Goal: Task Accomplishment & Management: Use online tool/utility

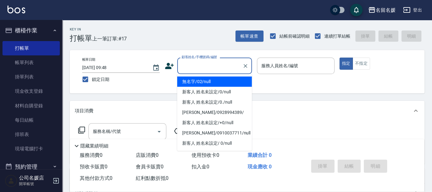
type input "無名字/02/null"
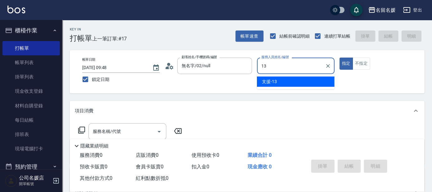
type input "13"
type button "true"
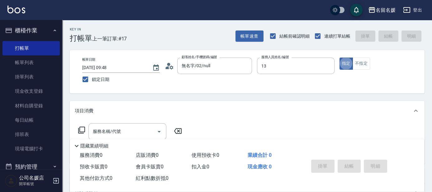
type input "支援-13"
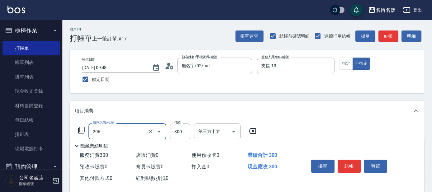
type input "洗髮[300](206)"
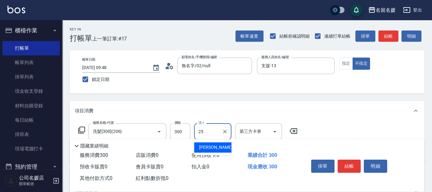
type input "[PERSON_NAME]-25"
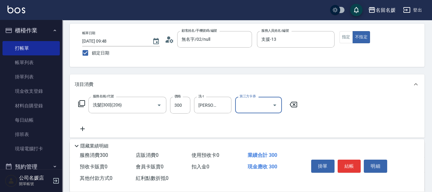
scroll to position [28, 0]
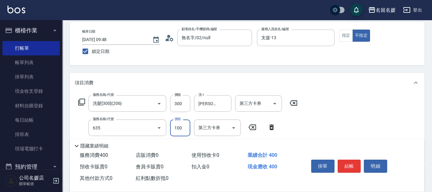
type input "[PERSON_NAME].玻酸.晶膜.水療(635)"
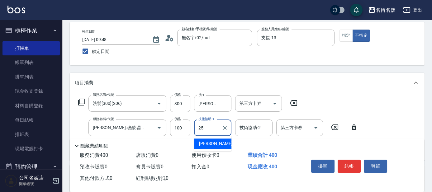
type input "[PERSON_NAME]-25"
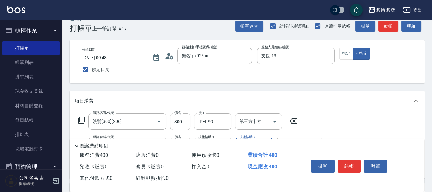
scroll to position [0, 0]
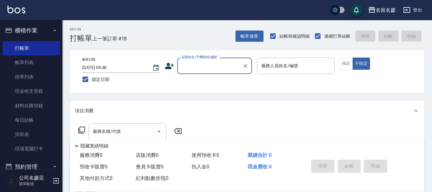
click at [207, 67] on input "顧客姓名/手機號碼/編號" at bounding box center [210, 65] width 60 height 11
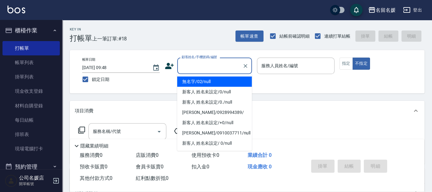
click at [216, 82] on li "無名字/02/null" at bounding box center [214, 82] width 75 height 10
type input "無名字/02/null"
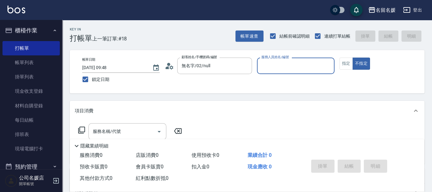
click at [282, 63] on input "服務人員姓名/編號" at bounding box center [296, 65] width 72 height 11
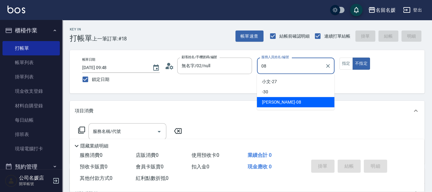
click at [286, 102] on div "[PERSON_NAME]-08" at bounding box center [296, 102] width 78 height 10
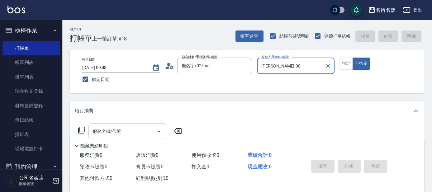
type input "[PERSON_NAME]-08"
click at [139, 129] on input "服務名稱/代號" at bounding box center [122, 131] width 63 height 11
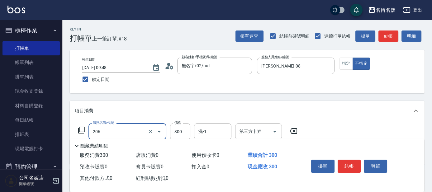
scroll to position [28, 0]
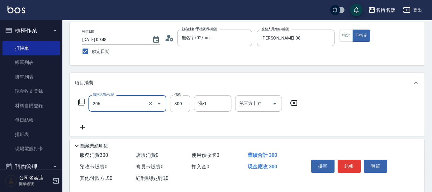
click at [128, 107] on input "206" at bounding box center [118, 103] width 55 height 11
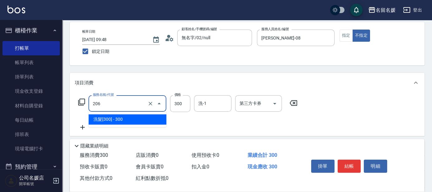
drag, startPoint x: 125, startPoint y: 119, endPoint x: 197, endPoint y: 109, distance: 73.5
click at [127, 119] on span "洗髮[300] - 300" at bounding box center [127, 119] width 78 height 10
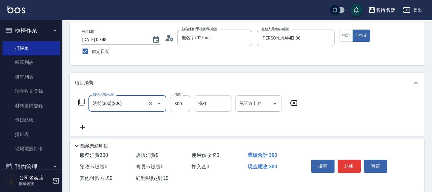
type input "洗髮[300](206)"
click at [218, 101] on input "洗-1" at bounding box center [213, 103] width 32 height 11
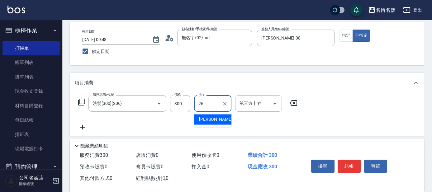
click at [220, 120] on div "[PERSON_NAME]-26" at bounding box center [212, 119] width 37 height 10
type input "[PERSON_NAME]-26"
click at [345, 163] on button "結帳" at bounding box center [348, 166] width 23 height 13
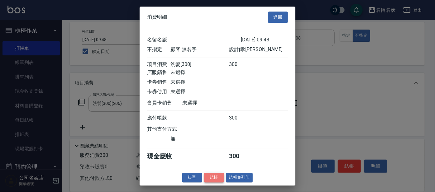
click at [208, 182] on button "結帳" at bounding box center [214, 178] width 20 height 10
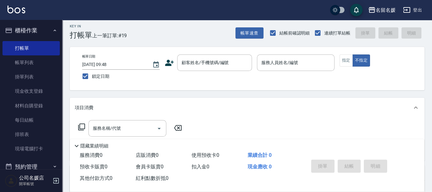
scroll to position [0, 0]
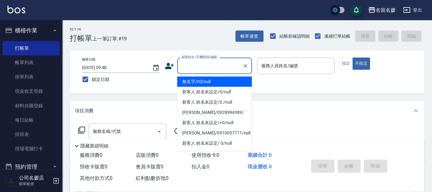
drag, startPoint x: 377, startPoint y: 99, endPoint x: 223, endPoint y: 66, distance: 157.0
click at [223, 66] on input "顧客姓名/手機號碼/編號" at bounding box center [210, 65] width 60 height 11
type input "無名字/02/null"
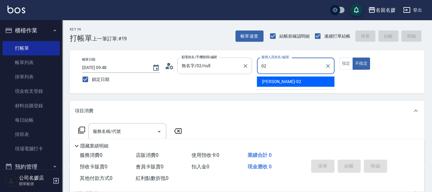
type input "02"
type button "false"
type input "[PERSON_NAME]-02"
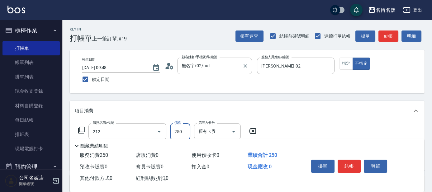
type input "洗髮券-(卡)250(212)"
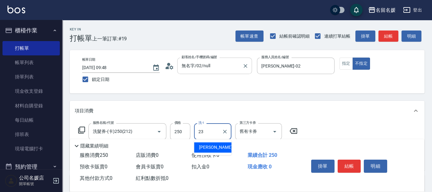
type input "[PERSON_NAME]-23"
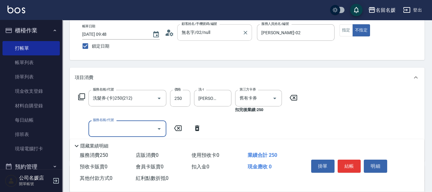
scroll to position [56, 0]
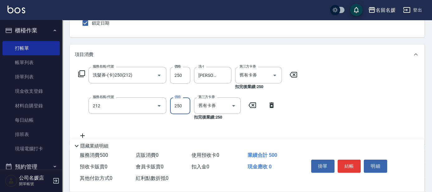
type input "洗髮券-(卡)250(212)"
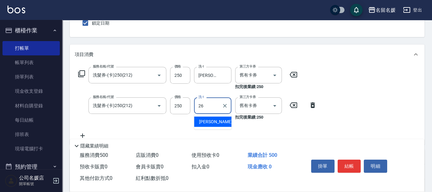
type input "[PERSON_NAME]-26"
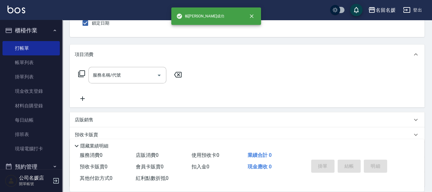
scroll to position [0, 0]
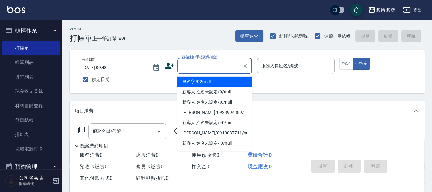
type input "0"
type input "無名字/02/null"
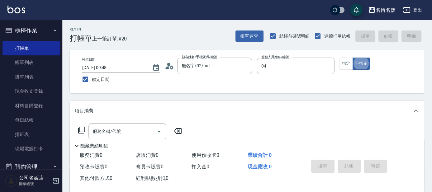
type input "[PERSON_NAME]-04"
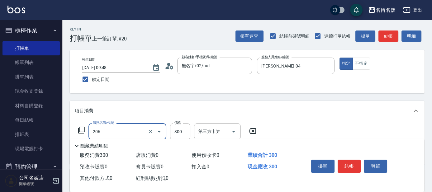
type input "洗髮[300](206)"
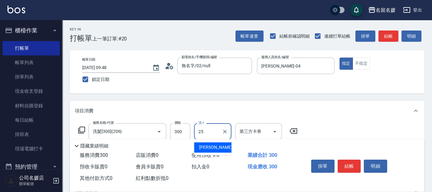
type input "[PERSON_NAME]-25"
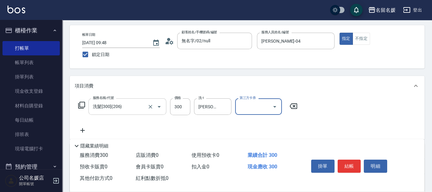
scroll to position [28, 0]
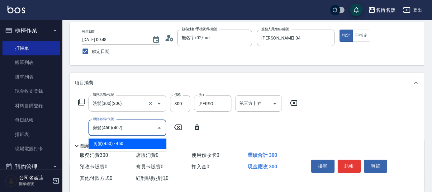
type input "剪髮(450)(407)"
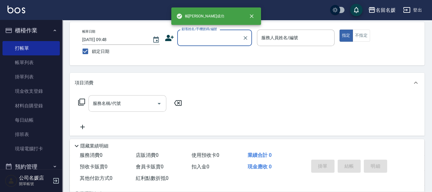
scroll to position [0, 0]
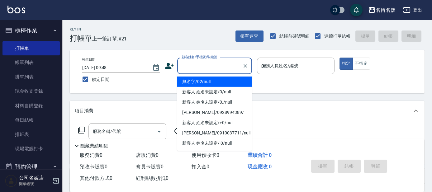
type input "03"
type input "無名字/02/null"
type input "[PERSON_NAME]-03"
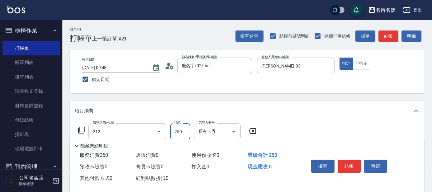
type input "洗髮券-(卡)250(212)"
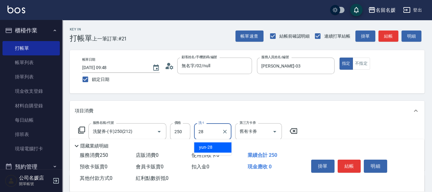
type input "yun-28"
type input "洗髮券-(卡)250(212)"
type input "250"
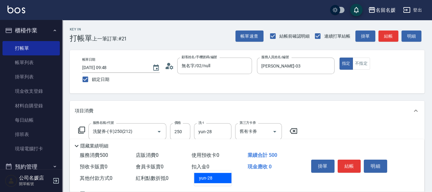
type input "yun-28"
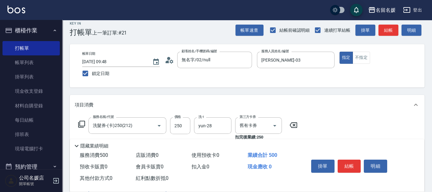
type input "8"
type input "染髮(1500)(501)"
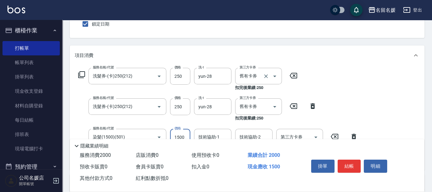
scroll to position [65, 0]
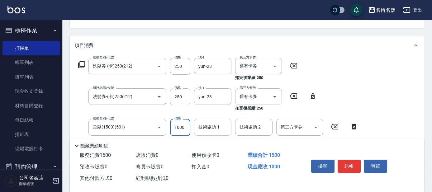
type input "1000"
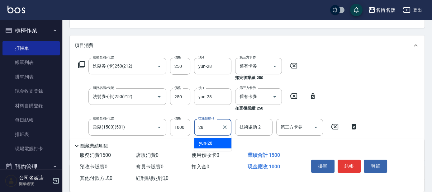
type input "yun-28"
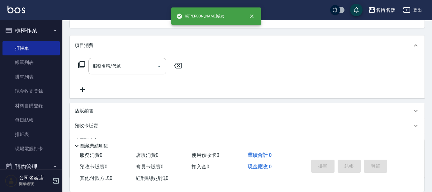
scroll to position [0, 0]
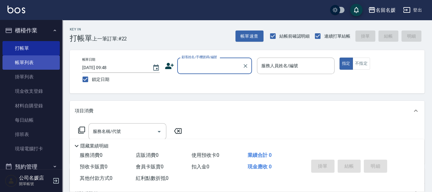
click at [36, 59] on link "帳單列表" at bounding box center [30, 62] width 57 height 14
click at [40, 57] on link "帳單列表" at bounding box center [30, 62] width 57 height 14
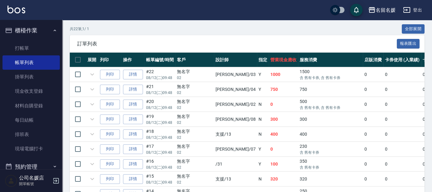
scroll to position [141, 0]
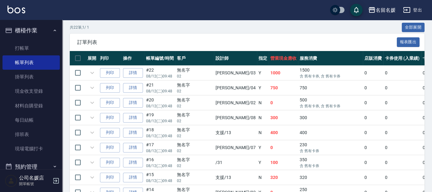
click at [94, 117] on td at bounding box center [92, 117] width 12 height 15
click at [138, 117] on link "詳情" at bounding box center [133, 118] width 20 height 10
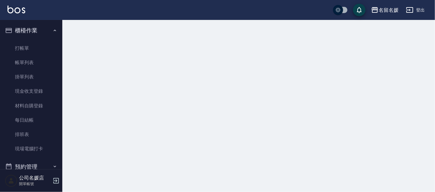
click at [138, 117] on div at bounding box center [217, 96] width 435 height 192
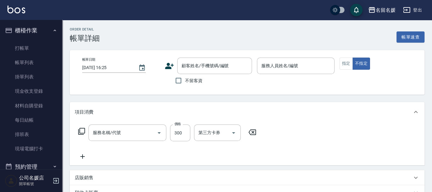
type input "[DATE] 09:48"
type input "[PERSON_NAME]-08"
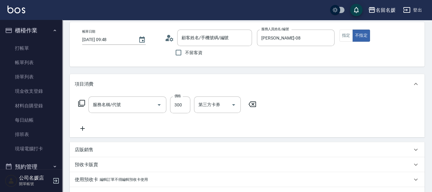
type input "洗髮[300](206)"
type input "無名字/02/null"
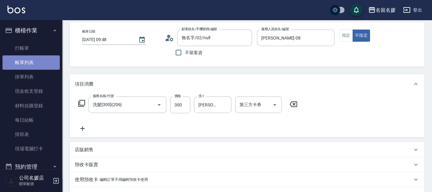
click at [45, 59] on link "帳單列表" at bounding box center [30, 62] width 57 height 14
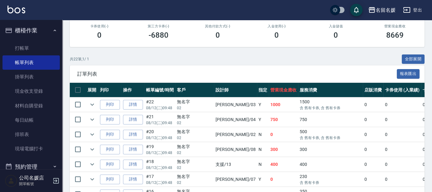
scroll to position [113, 0]
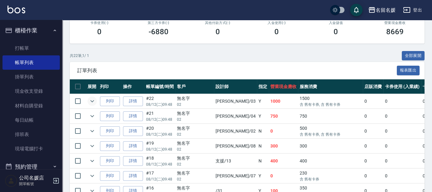
click at [91, 100] on icon "expand row" at bounding box center [91, 100] width 7 height 7
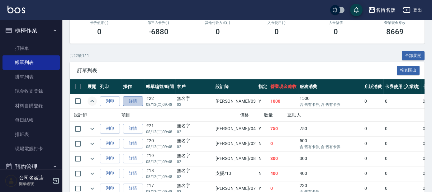
click at [136, 103] on link "詳情" at bounding box center [133, 101] width 20 height 10
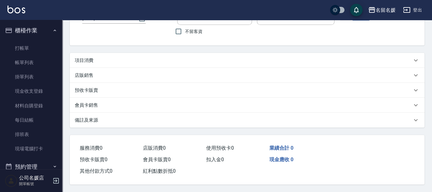
click at [136, 68] on div "項目消費" at bounding box center [247, 60] width 355 height 15
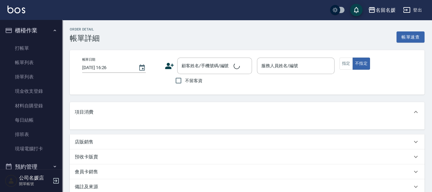
click at [136, 103] on div "項目消費" at bounding box center [247, 112] width 355 height 20
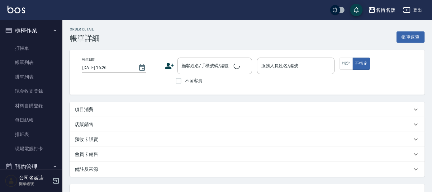
type input "[DATE] 09:48"
type input "[PERSON_NAME]-03"
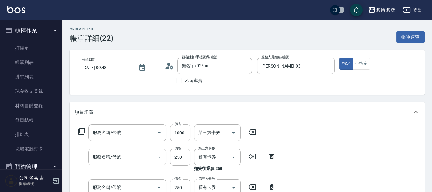
type input "無名字/02/null"
type input "染髮(1500)(501)"
type input "洗髮券-(卡)250(212)"
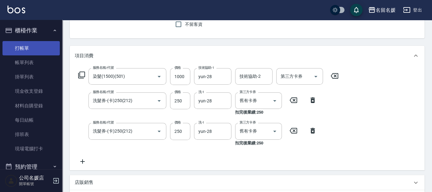
click at [46, 48] on link "打帳單" at bounding box center [30, 48] width 57 height 14
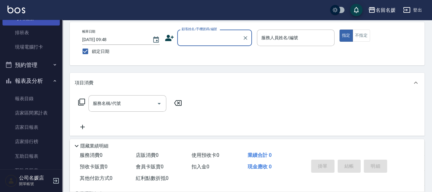
scroll to position [113, 0]
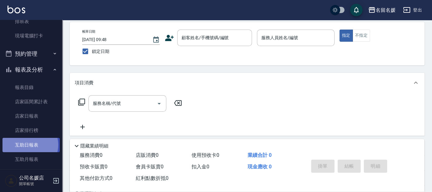
click at [29, 145] on link "互助日報表" at bounding box center [30, 145] width 57 height 14
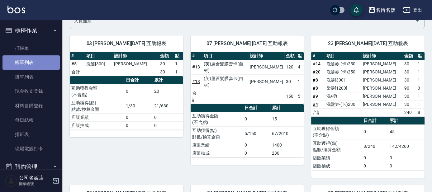
click at [35, 62] on link "帳單列表" at bounding box center [30, 62] width 57 height 14
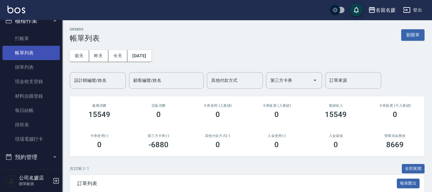
scroll to position [11, 0]
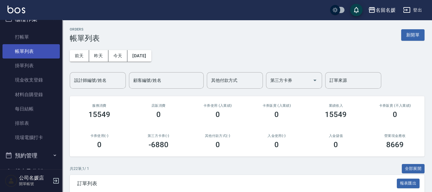
click at [2, 44] on link "帳單列表" at bounding box center [30, 51] width 57 height 14
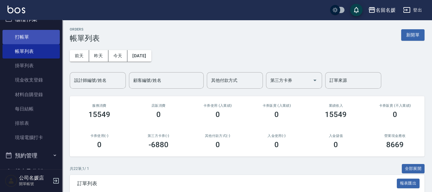
click at [23, 34] on link "打帳單" at bounding box center [30, 37] width 57 height 14
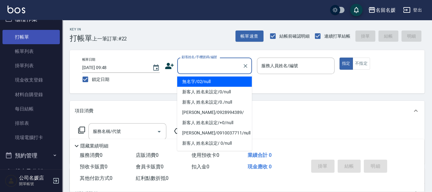
type input "無名字/02/null"
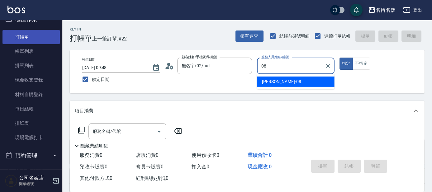
type input "08"
type button "true"
type input "[PERSON_NAME]-08"
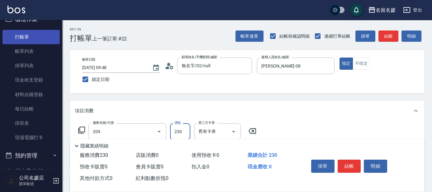
type input "洗髮券-(卡)230(209)"
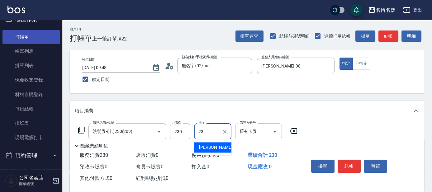
type input "[PERSON_NAME]-23"
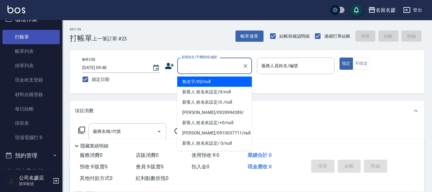
type input "無名字/02/null"
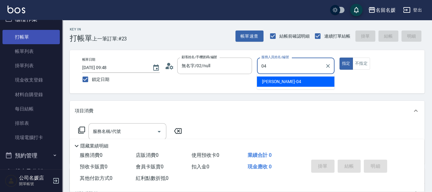
type input "[PERSON_NAME]-04"
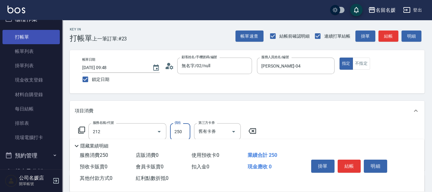
type input "洗髮券-(卡)250(212)"
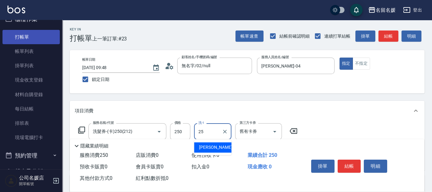
type input "[PERSON_NAME]-25"
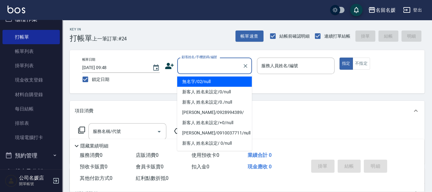
click at [222, 68] on input "顧客姓名/手機號碼/編號" at bounding box center [210, 65] width 60 height 11
drag, startPoint x: 222, startPoint y: 81, endPoint x: 280, endPoint y: 73, distance: 59.3
click at [222, 81] on li "無名字/02/null" at bounding box center [214, 82] width 75 height 10
type input "無名字/02/null"
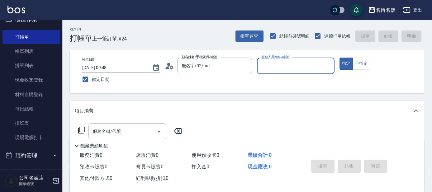
click at [283, 70] on input "服務人員姓名/編號" at bounding box center [296, 65] width 72 height 11
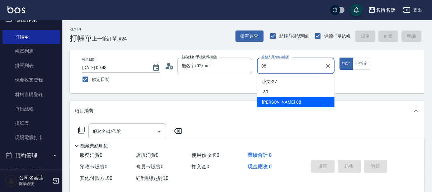
type input "[PERSON_NAME]-08"
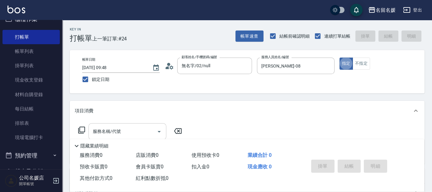
click at [120, 129] on div "服務名稱/代號 服務名稱/代號" at bounding box center [127, 131] width 78 height 16
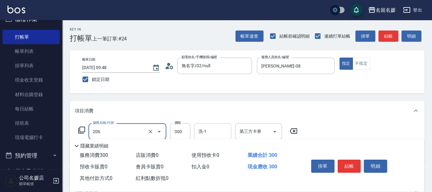
click at [210, 128] on input "洗-1" at bounding box center [213, 131] width 32 height 11
type input "洗髮[300](206)"
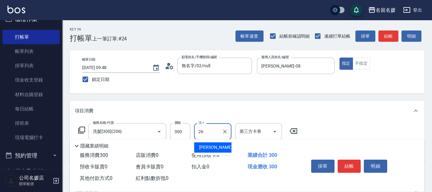
type input "[PERSON_NAME]-26"
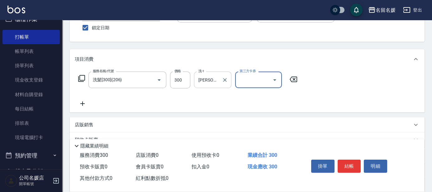
scroll to position [56, 0]
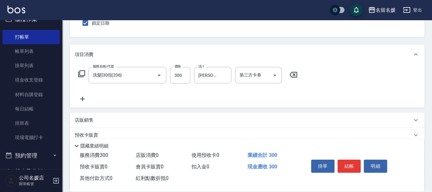
click at [86, 99] on icon at bounding box center [83, 98] width 16 height 7
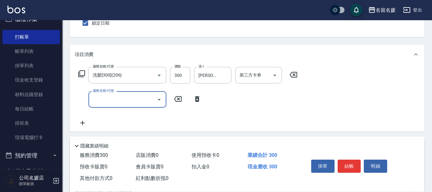
drag, startPoint x: 108, startPoint y: 100, endPoint x: 120, endPoint y: 99, distance: 11.9
click at [109, 100] on input "服務名稱/代號" at bounding box center [122, 99] width 63 height 11
click at [219, 98] on input "洗-1" at bounding box center [213, 99] width 32 height 11
type input "洗髮[300](206)"
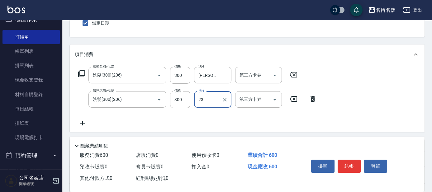
type input "[PERSON_NAME]-23"
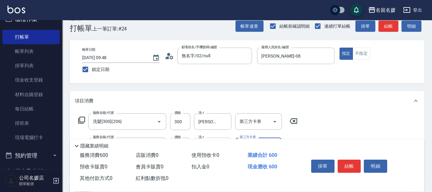
scroll to position [0, 0]
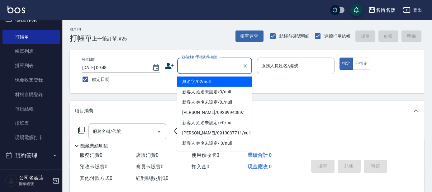
type input "無名字/02/null"
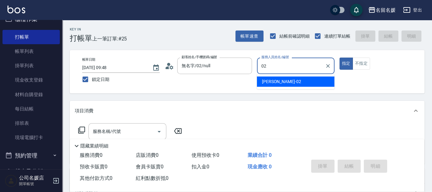
type input "[PERSON_NAME]-02"
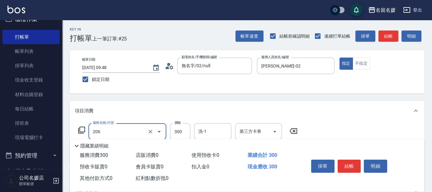
type input "洗髮[300](206)"
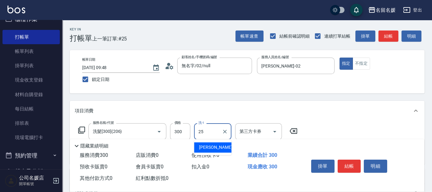
type input "[PERSON_NAME]-25"
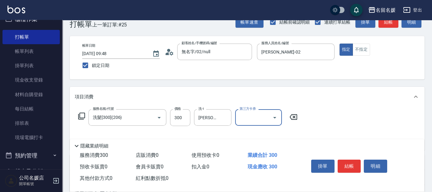
scroll to position [28, 0]
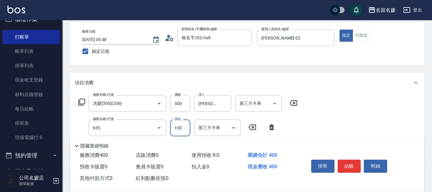
type input "[PERSON_NAME].玻酸.晶膜.水療(635)"
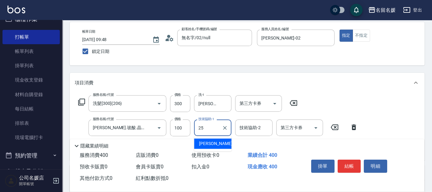
type input "[PERSON_NAME]-25"
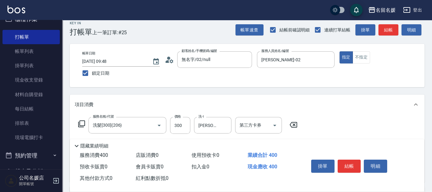
scroll to position [0, 0]
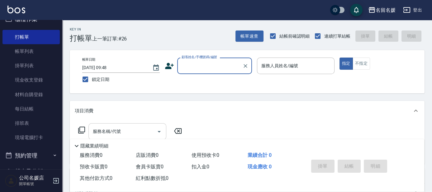
click at [160, 124] on div at bounding box center [158, 131] width 9 height 16
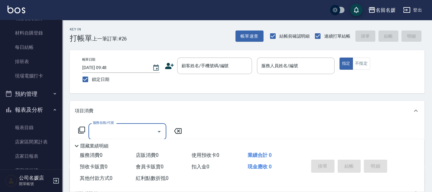
scroll to position [96, 0]
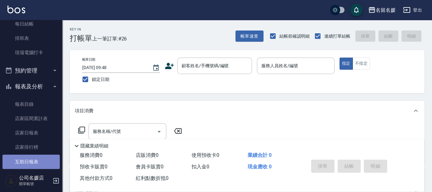
click at [36, 162] on link "互助日報表" at bounding box center [30, 162] width 57 height 14
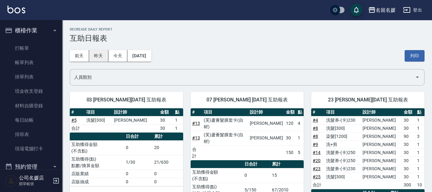
click at [96, 57] on button "昨天" at bounding box center [98, 56] width 19 height 12
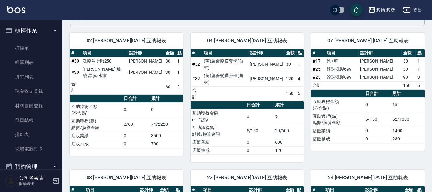
scroll to position [28, 0]
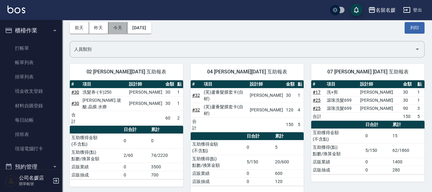
click at [115, 27] on button "今天" at bounding box center [117, 28] width 19 height 12
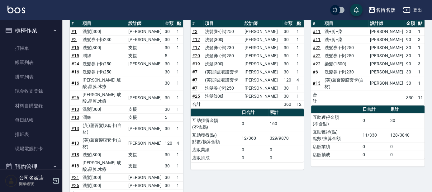
scroll to position [226, 0]
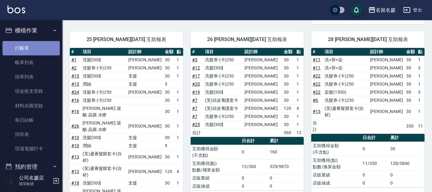
click at [31, 47] on link "打帳單" at bounding box center [30, 48] width 57 height 14
